Goal: Information Seeking & Learning: Find specific fact

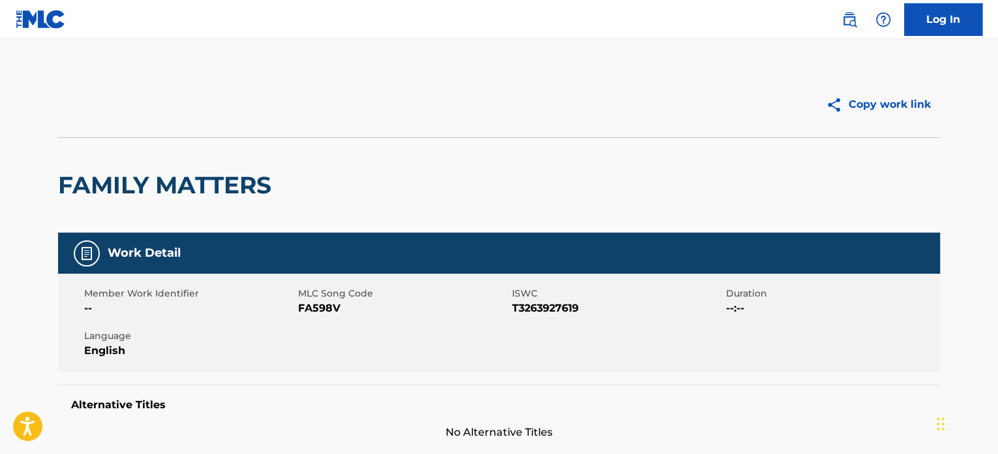
click at [853, 22] on img at bounding box center [850, 20] width 16 height 16
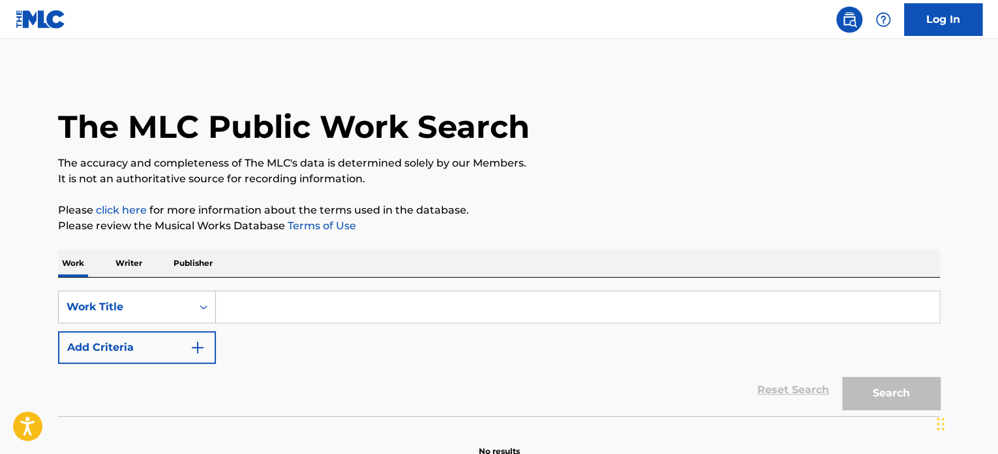
click at [369, 301] on input "Search Form" at bounding box center [578, 306] width 724 height 31
paste input "United"
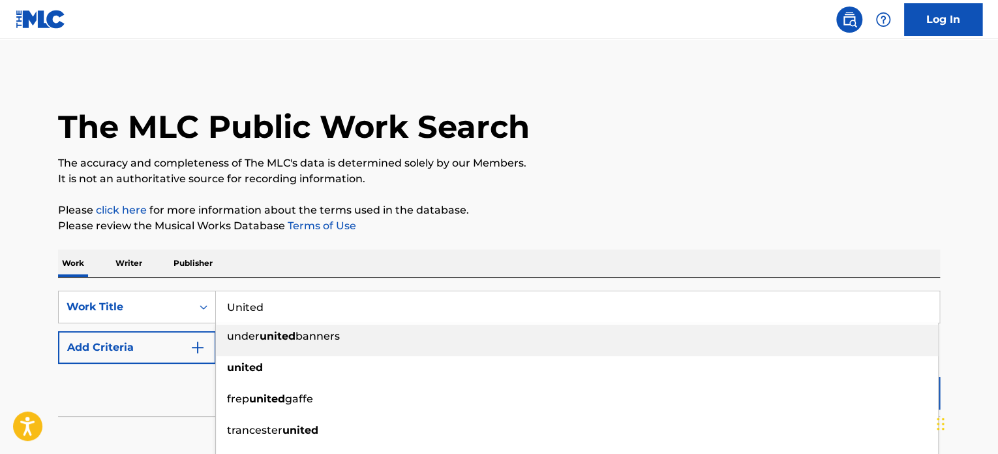
type input "United"
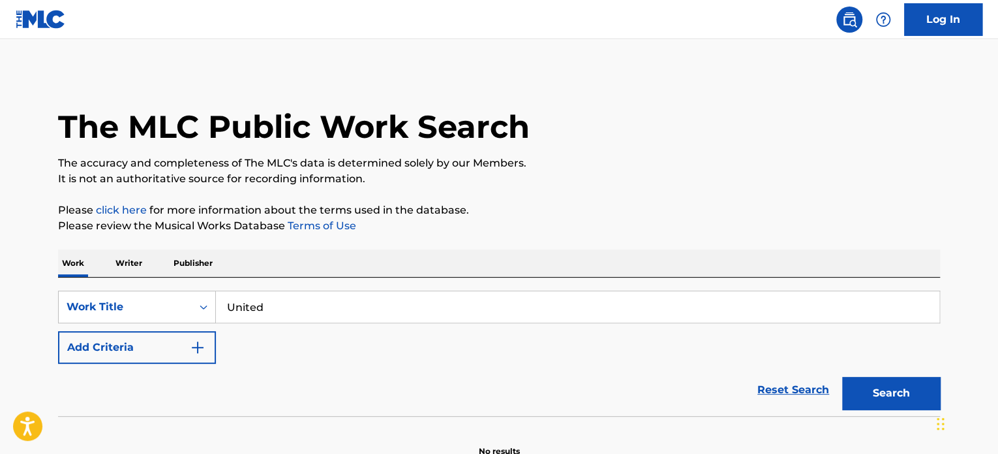
drag, startPoint x: 154, startPoint y: 356, endPoint x: 174, endPoint y: 354, distance: 19.7
click at [156, 356] on button "Add Criteria" at bounding box center [137, 347] width 158 height 33
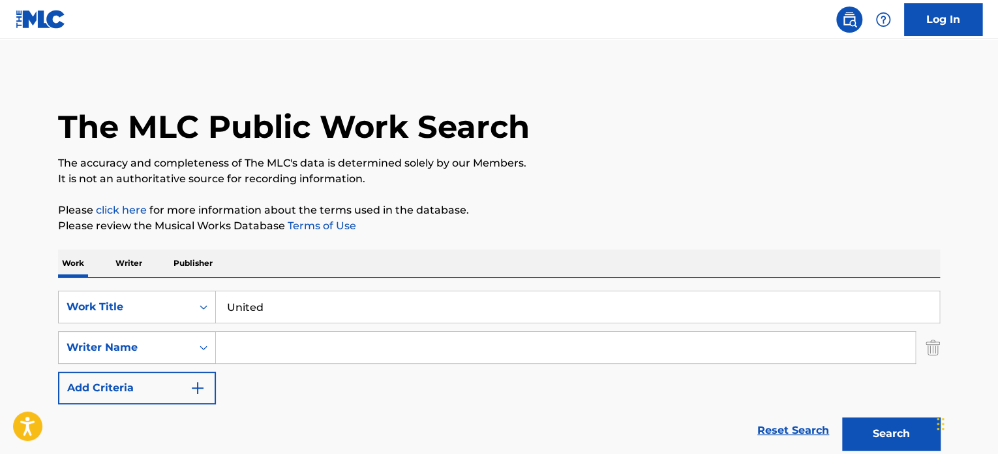
drag, startPoint x: 249, startPoint y: 348, endPoint x: 368, endPoint y: 362, distance: 120.2
click at [251, 348] on input "Search Form" at bounding box center [566, 346] width 700 height 31
paste input "[PERSON_NAME]"
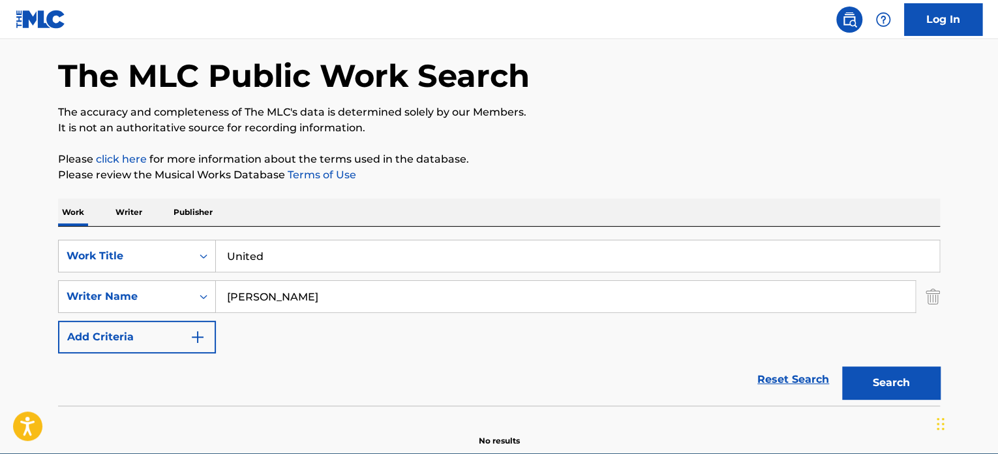
scroll to position [65, 0]
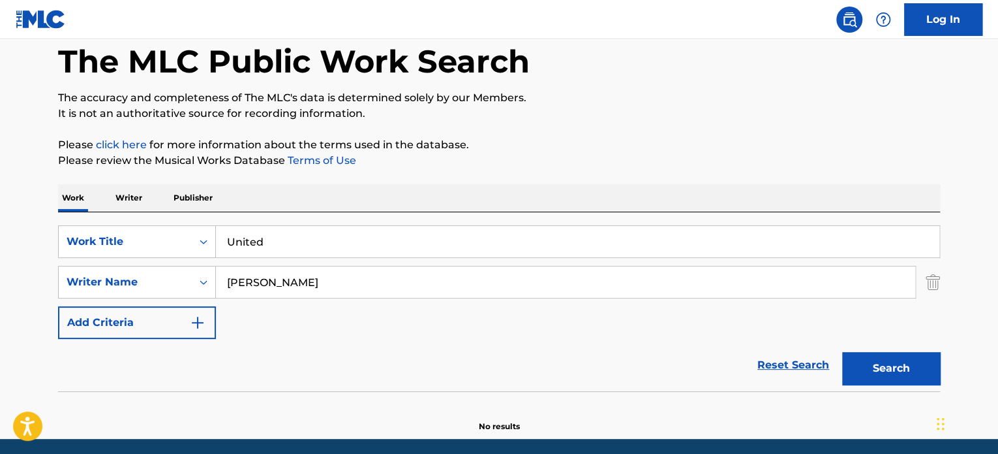
click at [877, 374] on button "Search" at bounding box center [891, 368] width 98 height 33
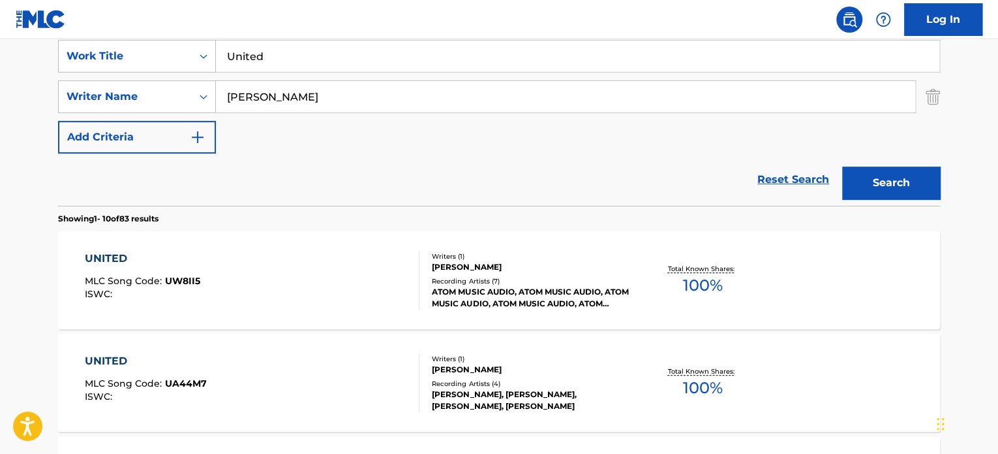
scroll to position [220, 0]
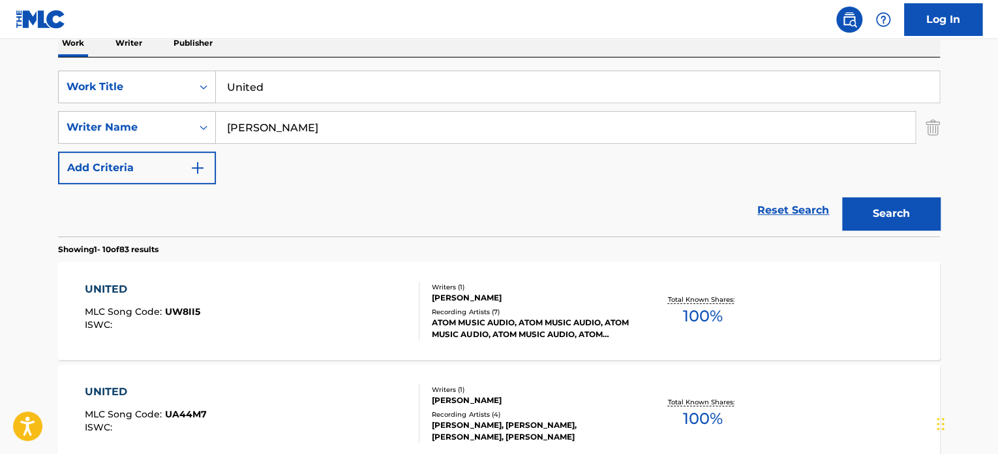
click at [305, 131] on input "[PERSON_NAME]" at bounding box center [566, 127] width 700 height 31
paste input "JOERG"
type input "[PERSON_NAME]"
click at [842, 197] on button "Search" at bounding box center [891, 213] width 98 height 33
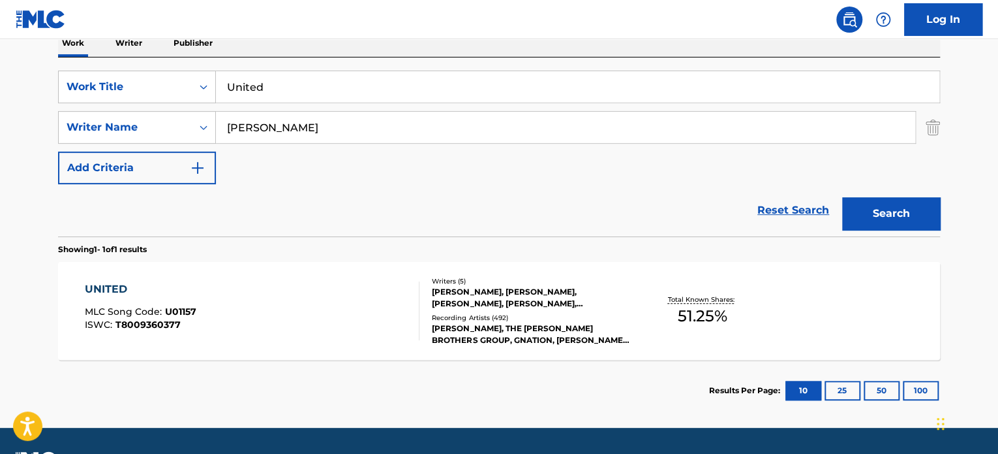
click at [266, 309] on div "UNITED MLC Song Code : U01157 ISWC : T8009360377" at bounding box center [252, 310] width 335 height 59
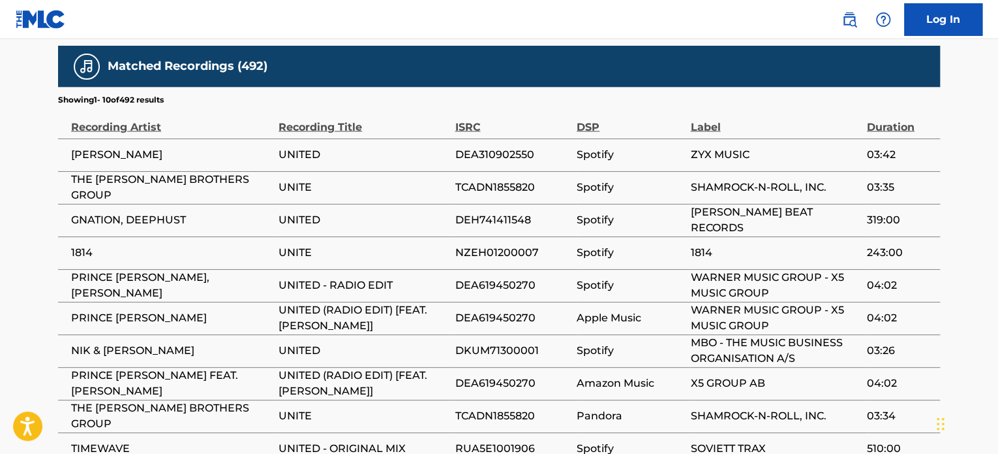
scroll to position [1305, 0]
